Goal: Use online tool/utility: Utilize a website feature to perform a specific function

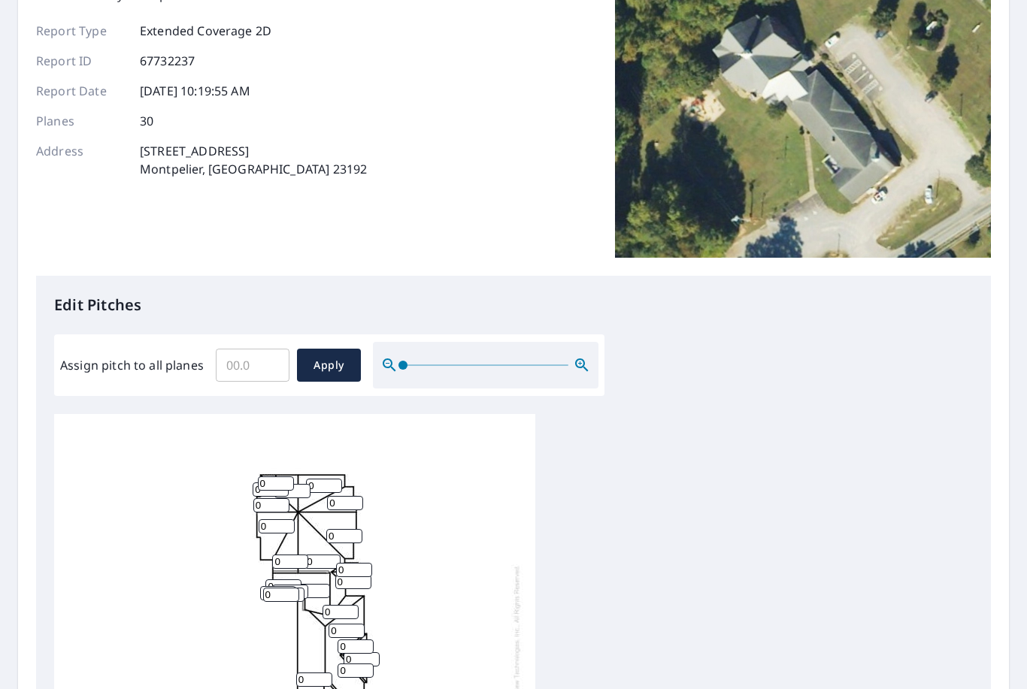
scroll to position [151, 0]
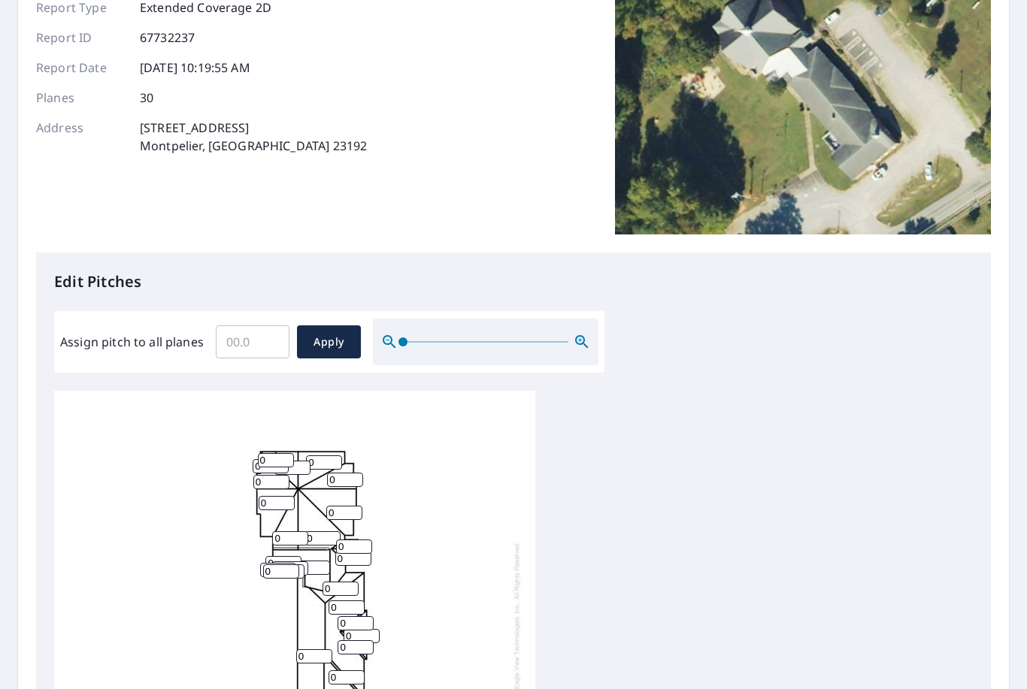
click at [261, 343] on input "Assign pitch to all planes" at bounding box center [253, 342] width 74 height 42
type input "6"
click at [313, 337] on span "Apply" at bounding box center [329, 342] width 40 height 19
type input "6"
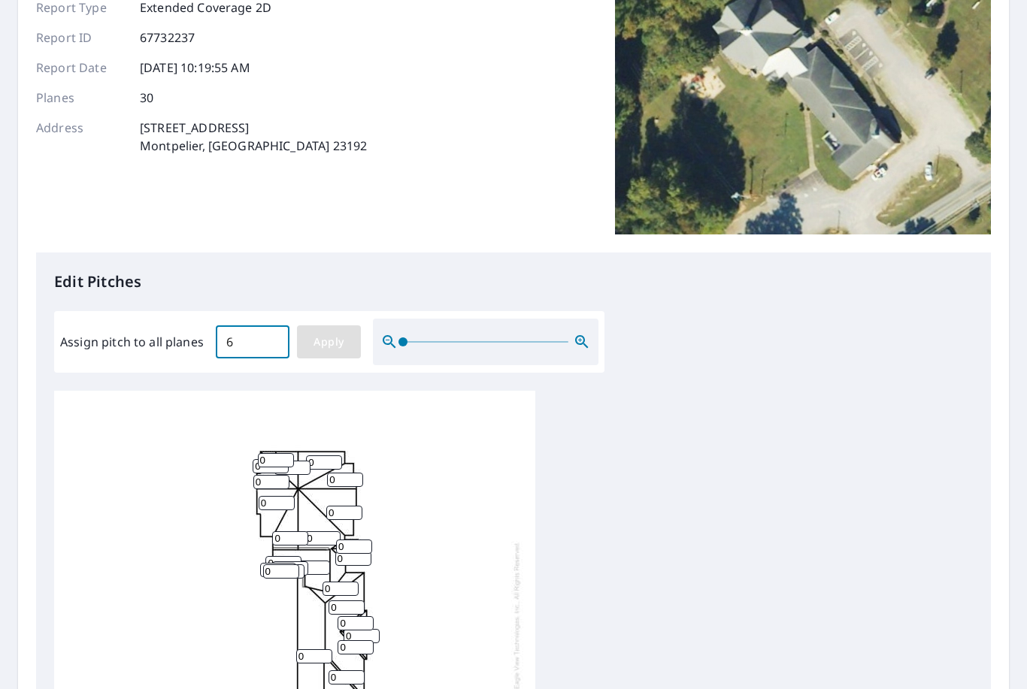
type input "6"
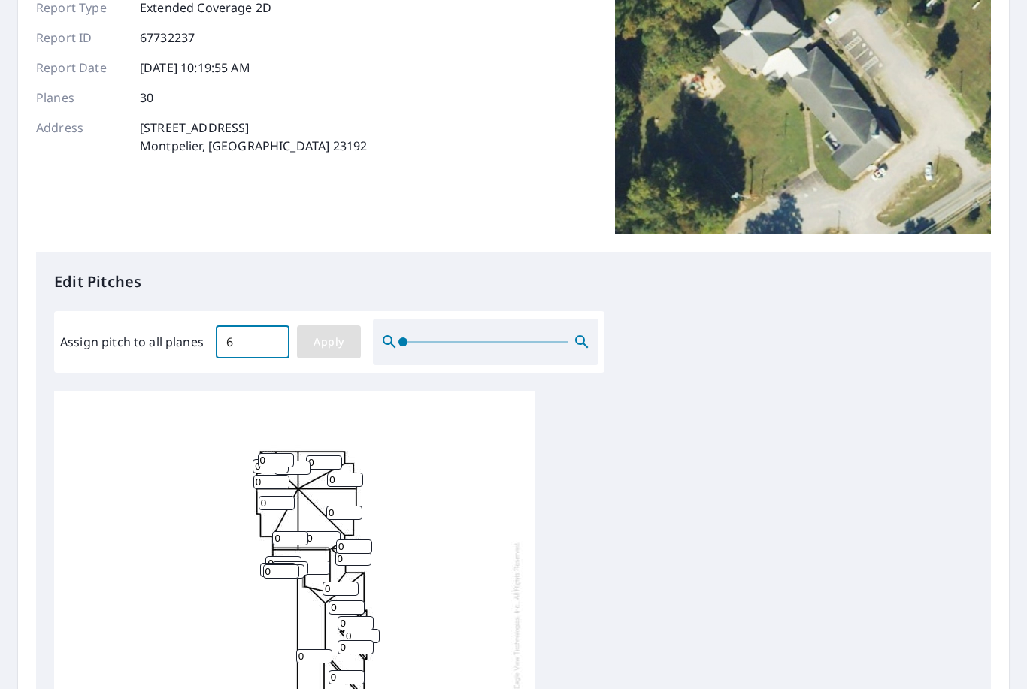
type input "6"
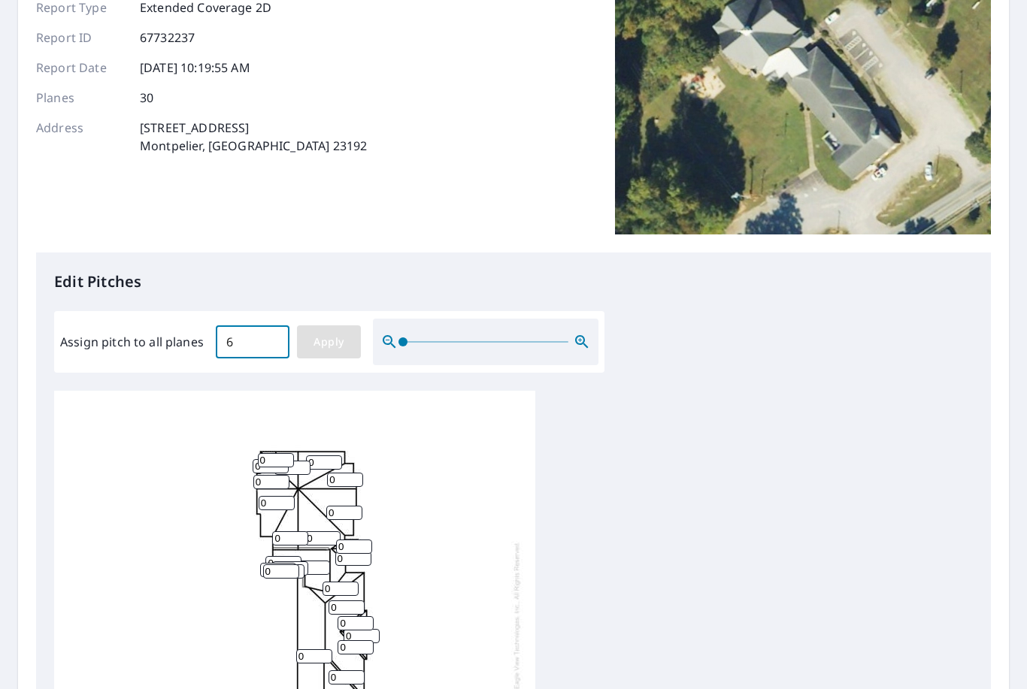
type input "6"
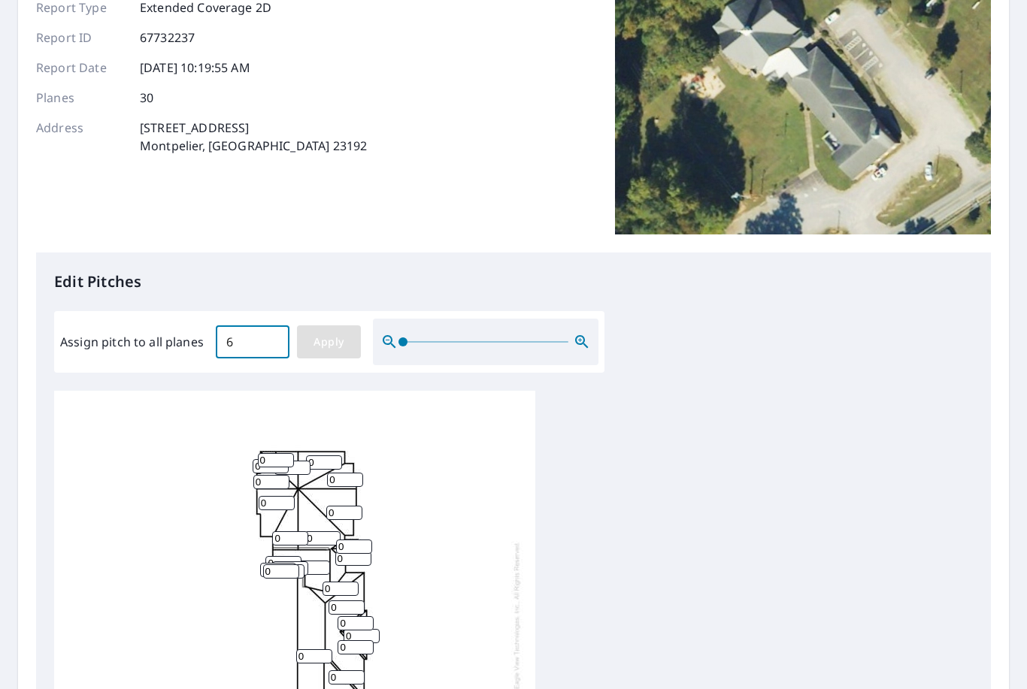
type input "6"
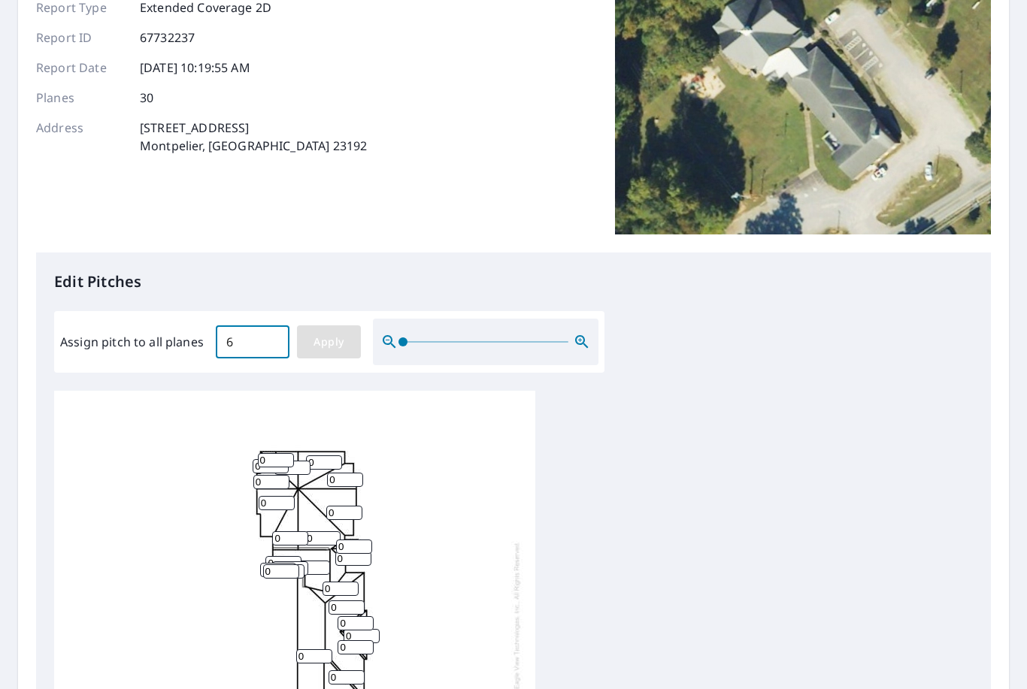
type input "6"
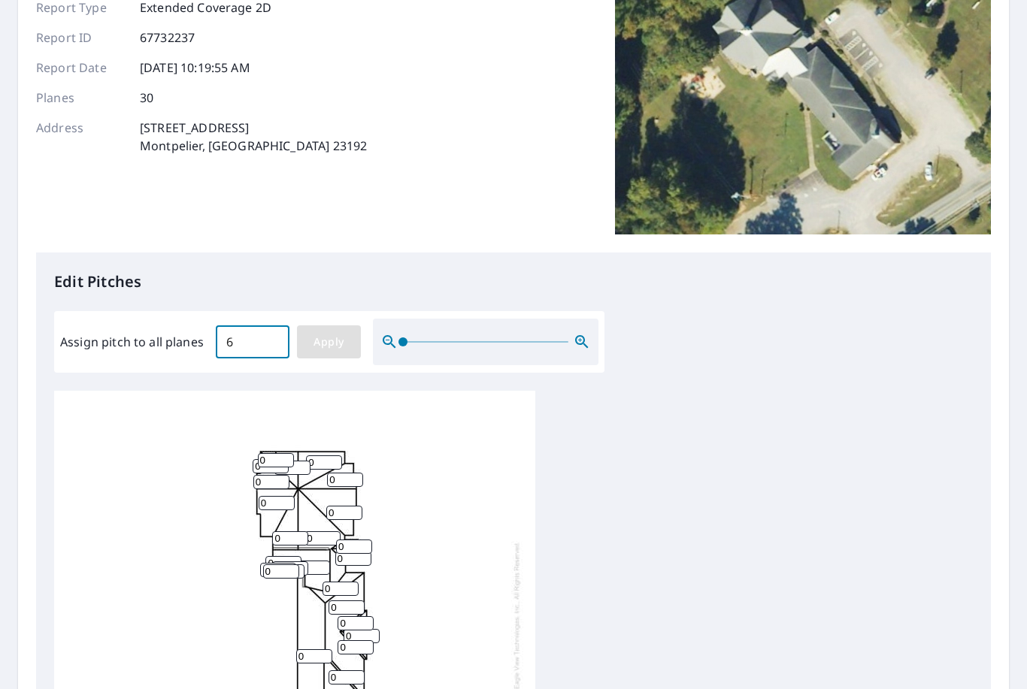
type input "6"
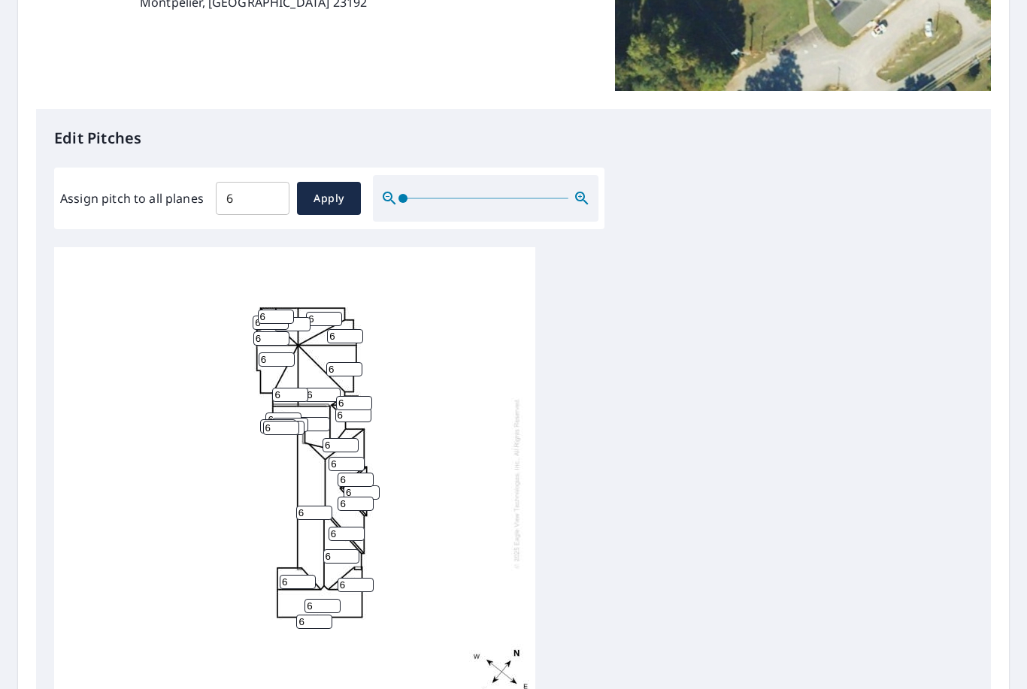
scroll to position [298, 0]
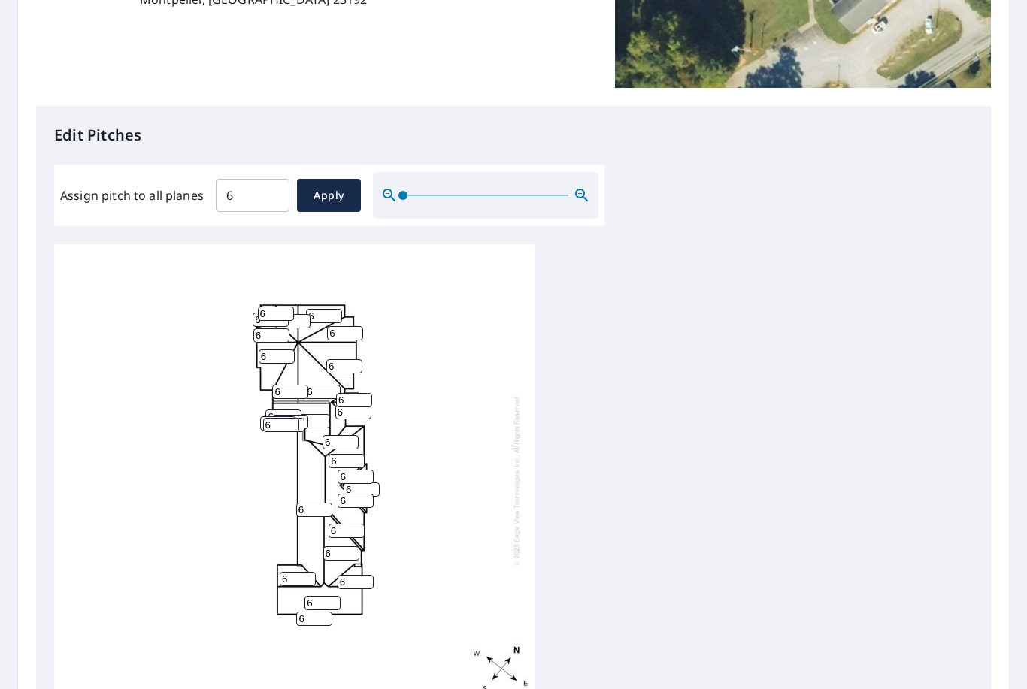
click at [320, 385] on input "6" at bounding box center [322, 392] width 36 height 14
type input "12"
click at [344, 359] on input "6" at bounding box center [344, 366] width 36 height 14
type input "12"
click at [343, 326] on input "6" at bounding box center [345, 333] width 36 height 14
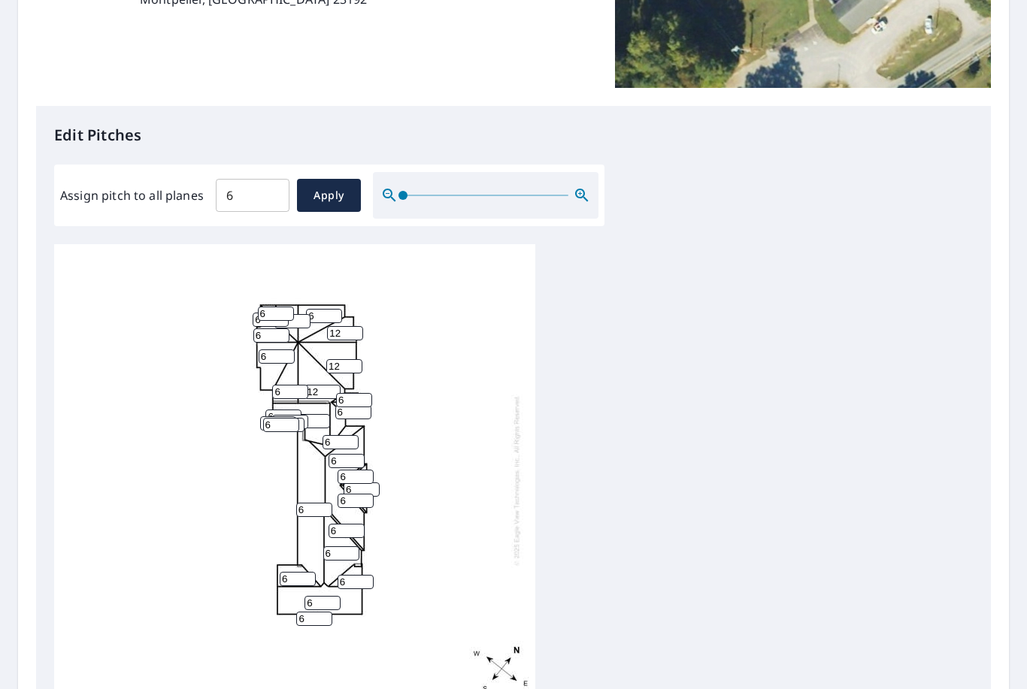
type input "12"
click at [319, 309] on input "6" at bounding box center [324, 316] width 36 height 14
type input "12"
click at [282, 307] on input "6" at bounding box center [276, 314] width 36 height 14
type input "12"
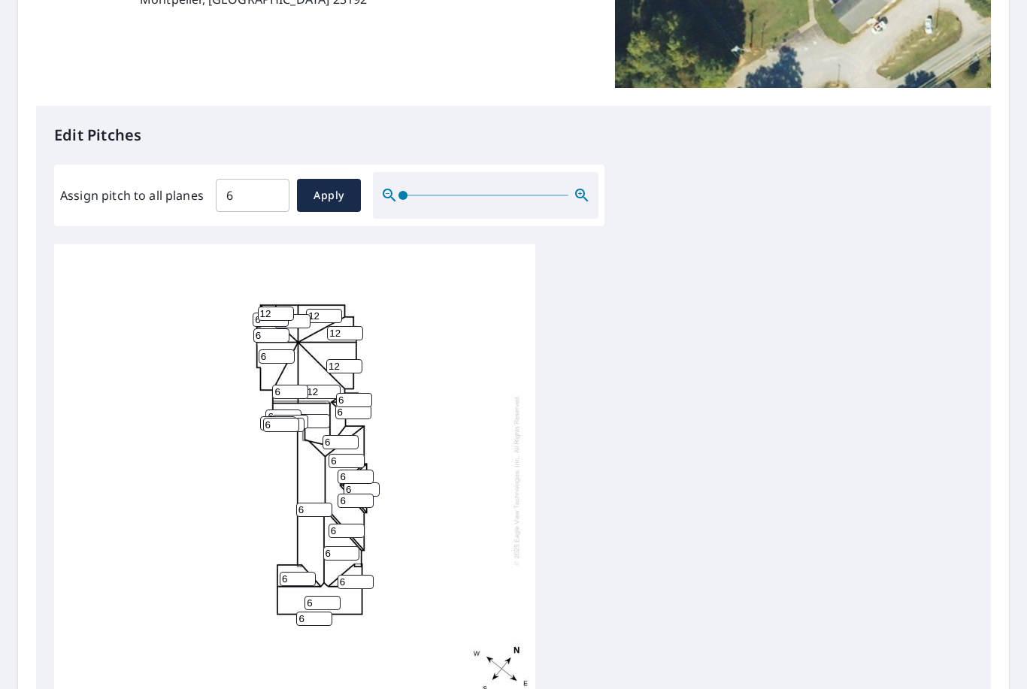
click at [272, 313] on input "6" at bounding box center [271, 320] width 36 height 14
type input "12"
click at [297, 314] on input "6" at bounding box center [292, 321] width 36 height 14
type input "12"
click at [274, 329] on input "6" at bounding box center [271, 336] width 36 height 14
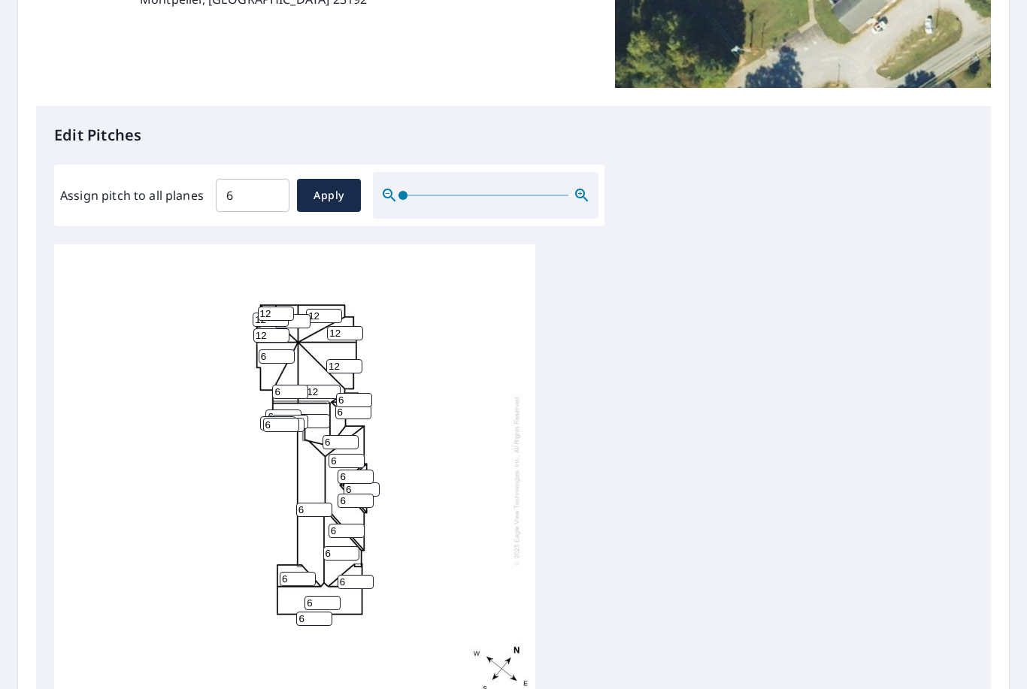
type input "12"
click at [274, 350] on input "6" at bounding box center [277, 357] width 36 height 14
type input "12"
click at [292, 385] on input "6" at bounding box center [290, 392] width 36 height 14
type input "12"
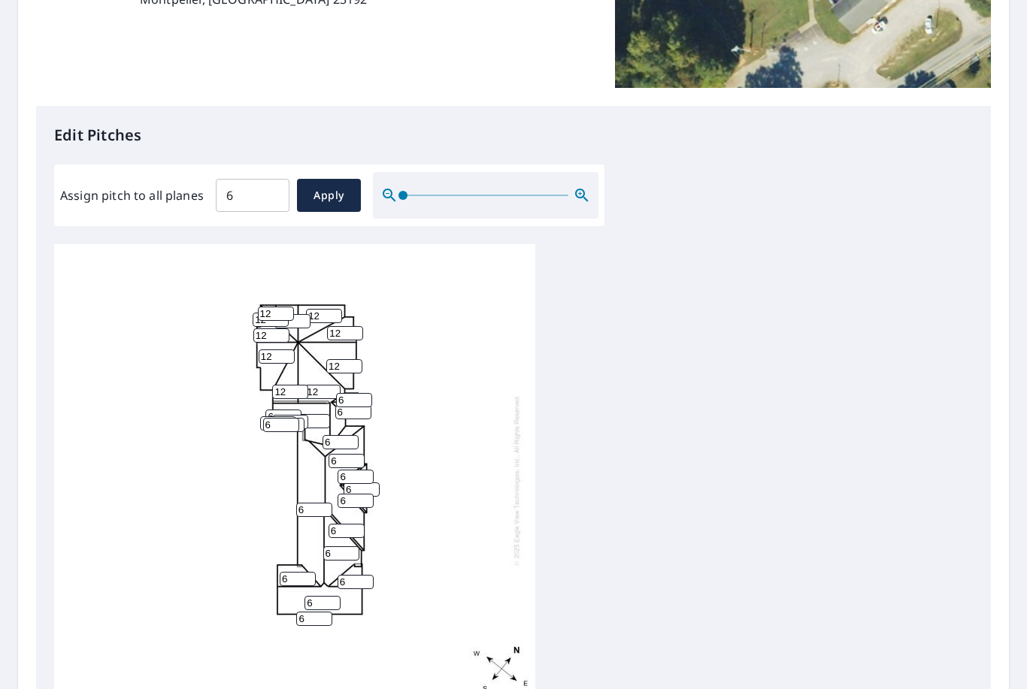
click at [285, 416] on input "6" at bounding box center [278, 423] width 36 height 14
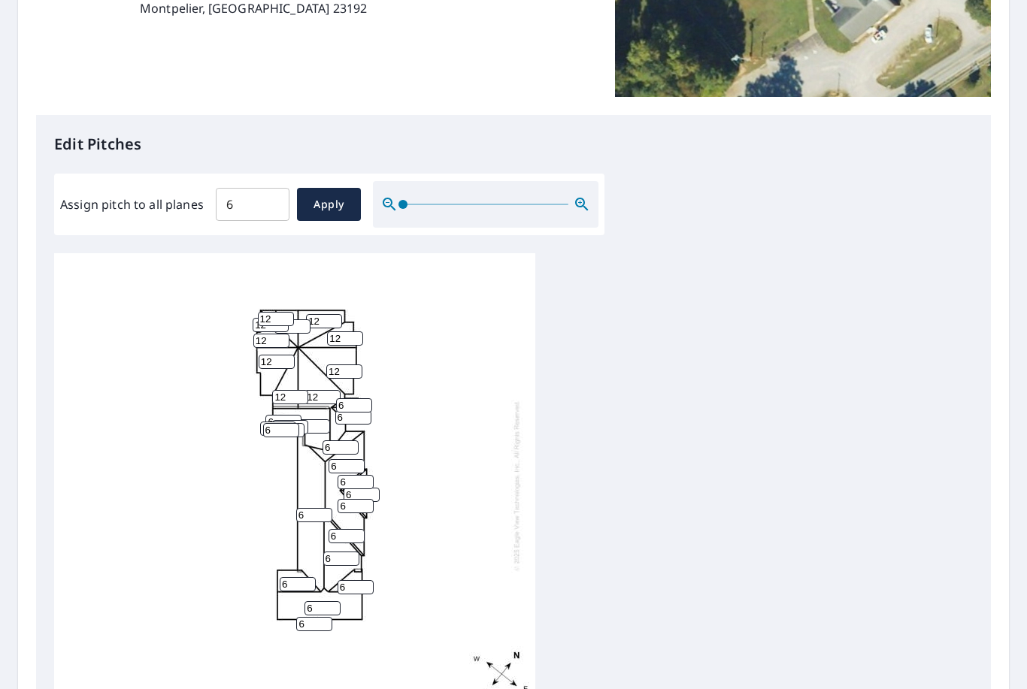
scroll to position [301, 0]
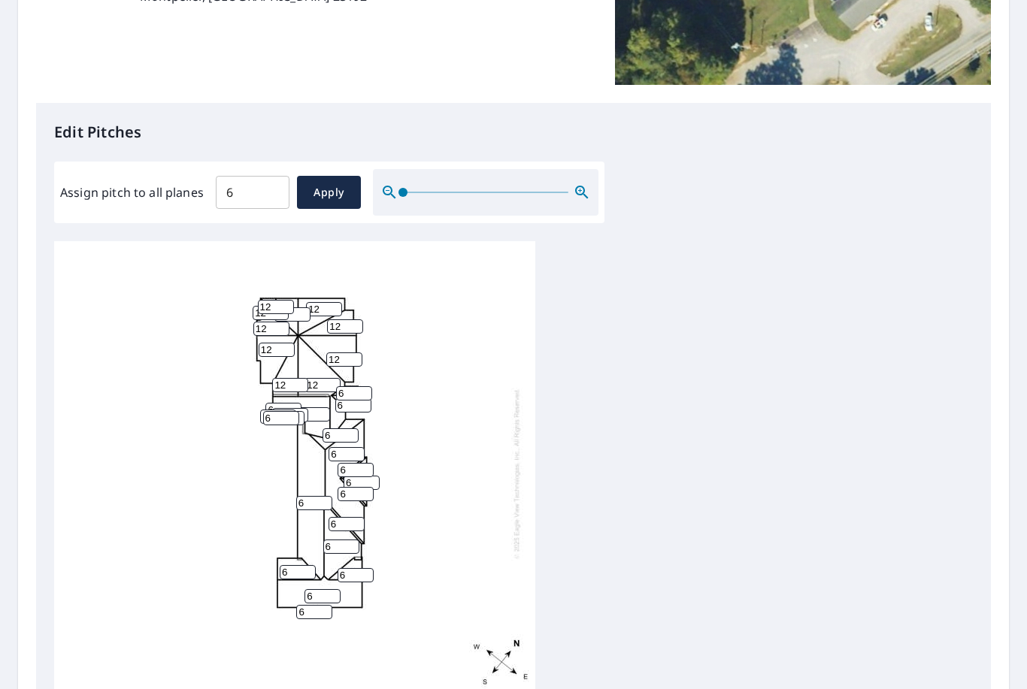
click at [313, 606] on input "6" at bounding box center [314, 612] width 36 height 14
type input "10"
click at [320, 589] on input "6" at bounding box center [322, 596] width 36 height 14
type input "10"
click at [297, 565] on input "6" at bounding box center [298, 572] width 36 height 14
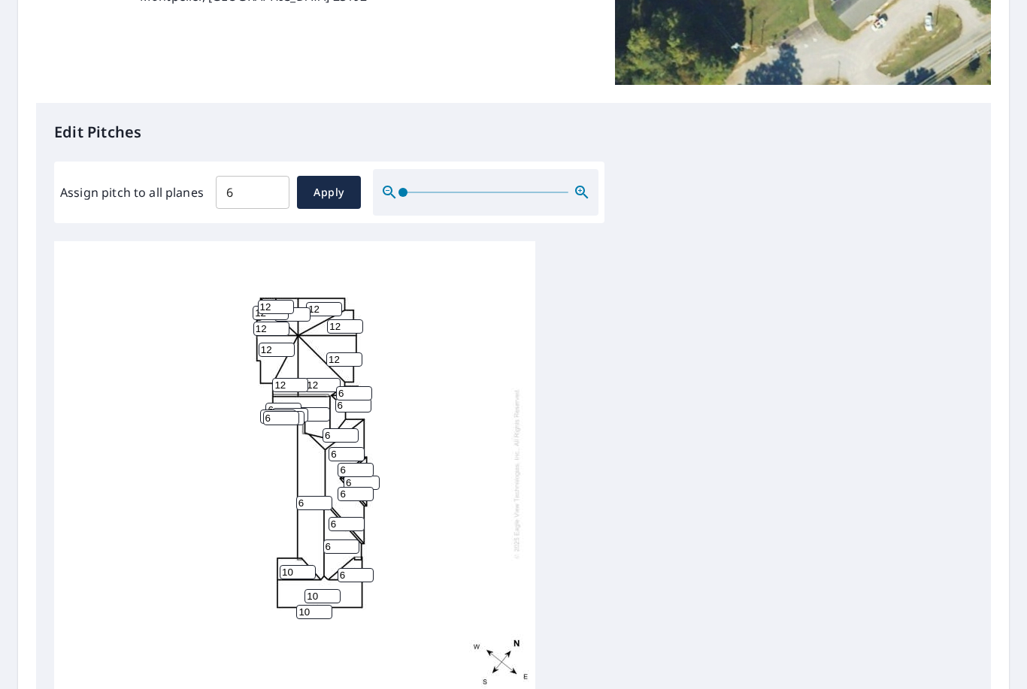
type input "10"
click at [347, 568] on input "6" at bounding box center [356, 575] width 36 height 14
type input "10"
click at [282, 411] on input "6" at bounding box center [281, 418] width 36 height 14
type input "0"
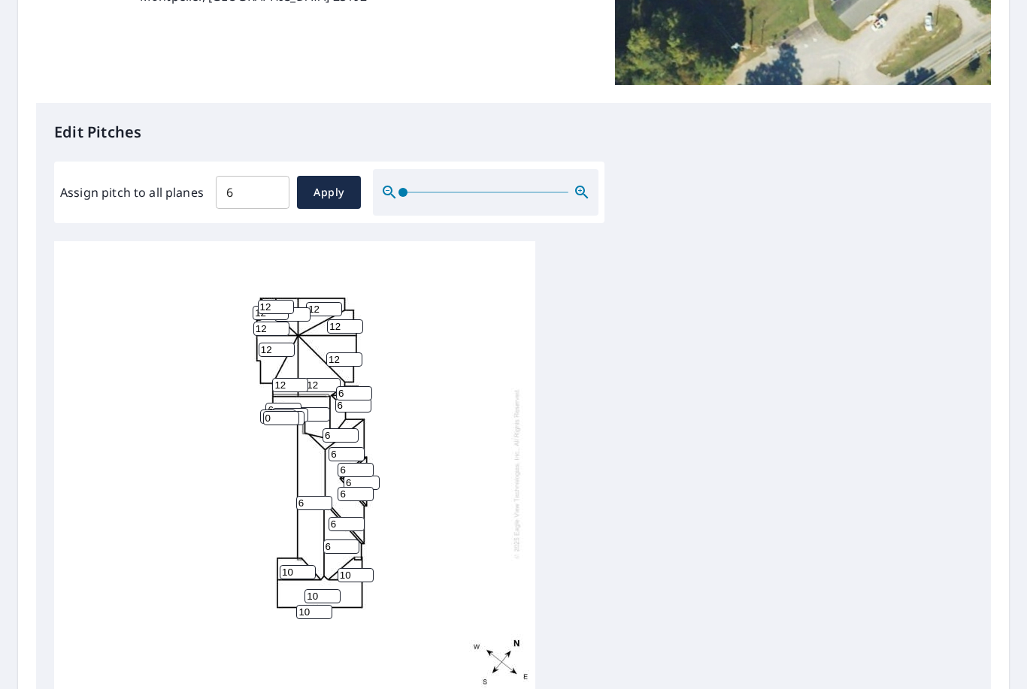
click at [311, 407] on input "6" at bounding box center [312, 414] width 36 height 14
type input "0"
click at [283, 410] on input "6" at bounding box center [278, 417] width 36 height 14
type input "16"
click at [282, 411] on input "0" at bounding box center [281, 418] width 36 height 14
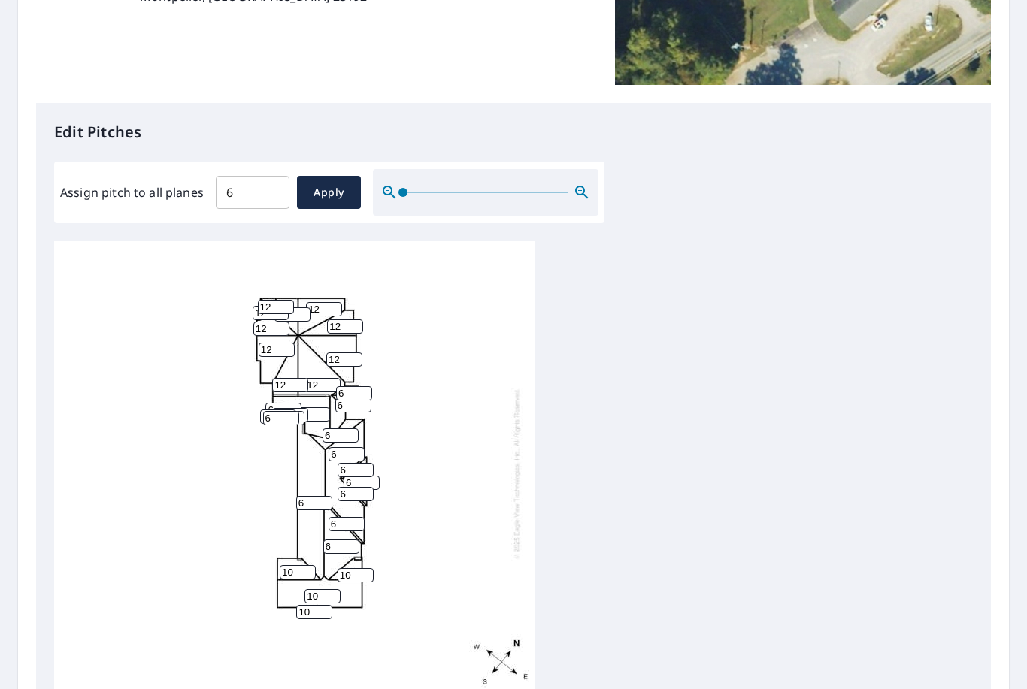
type input "6"
click at [528, 483] on div "6 6 10 12 0 6 12 12 12 12 12 10 6 12 12 10 6 6 12 6 12 6 10 6 6 6 6 16 6 6" at bounding box center [294, 474] width 481 height 472
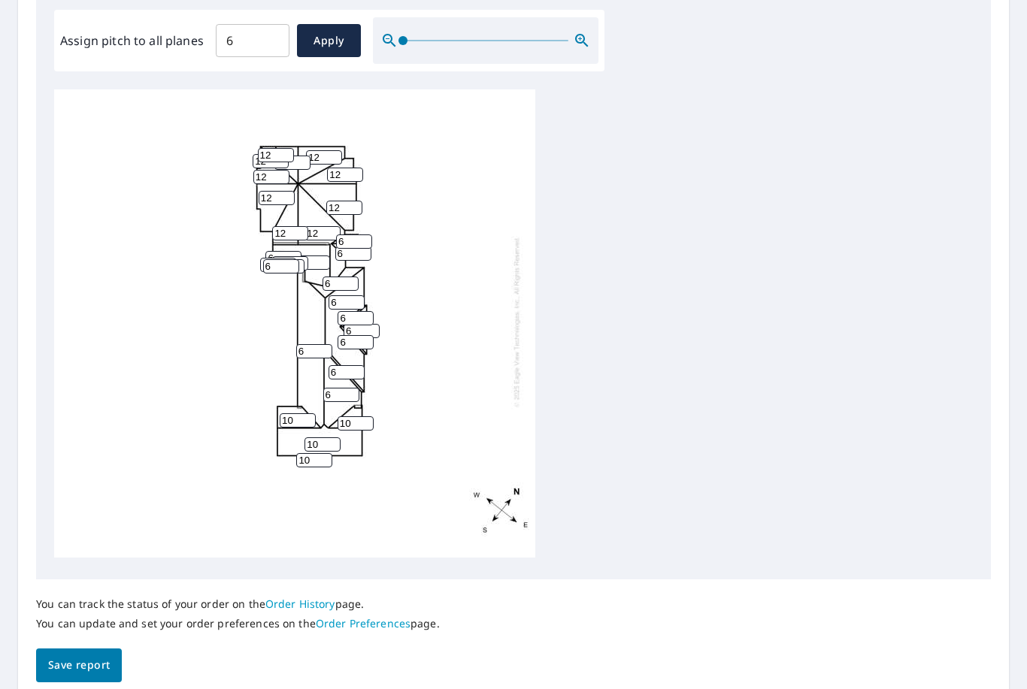
scroll to position [452, 0]
click at [89, 657] on span "Save report" at bounding box center [79, 666] width 62 height 19
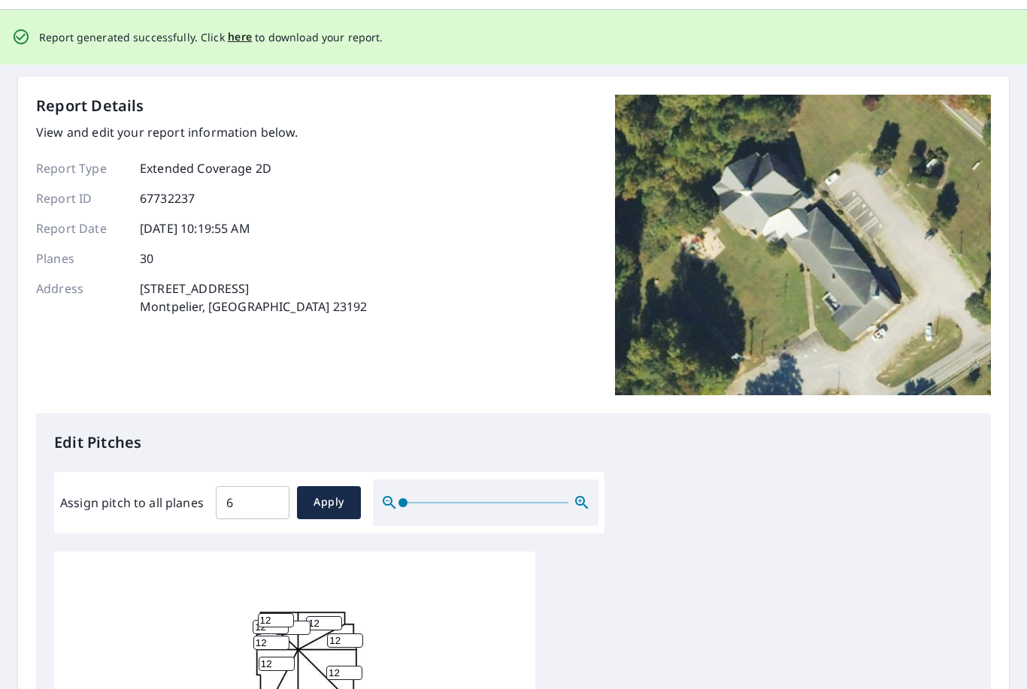
scroll to position [0, 0]
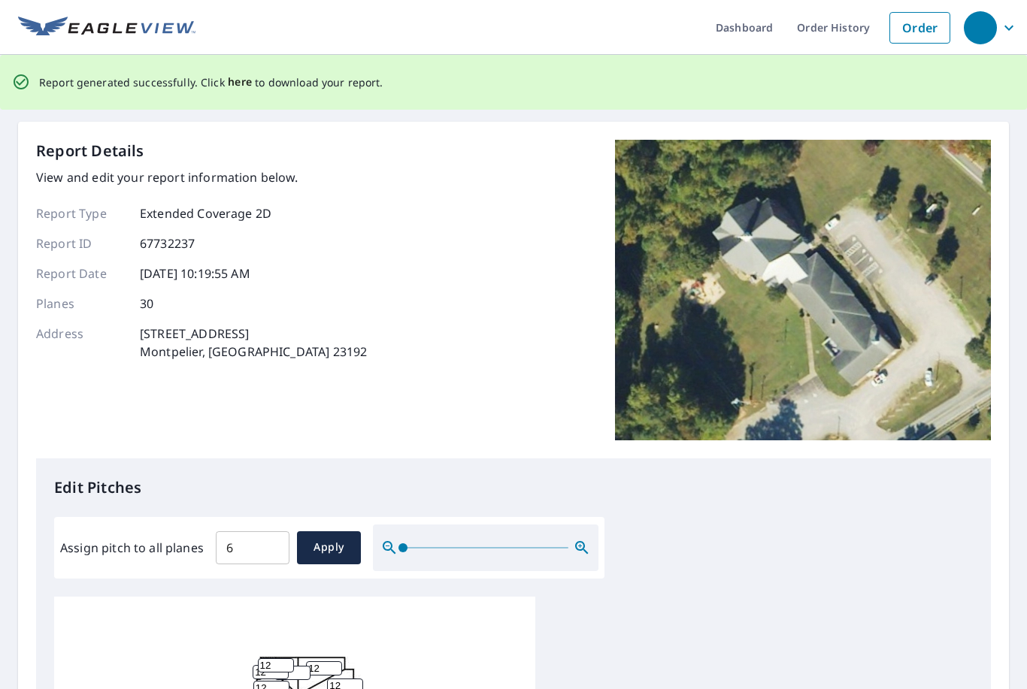
click at [234, 81] on span "here" at bounding box center [240, 82] width 25 height 19
